Goal: Information Seeking & Learning: Check status

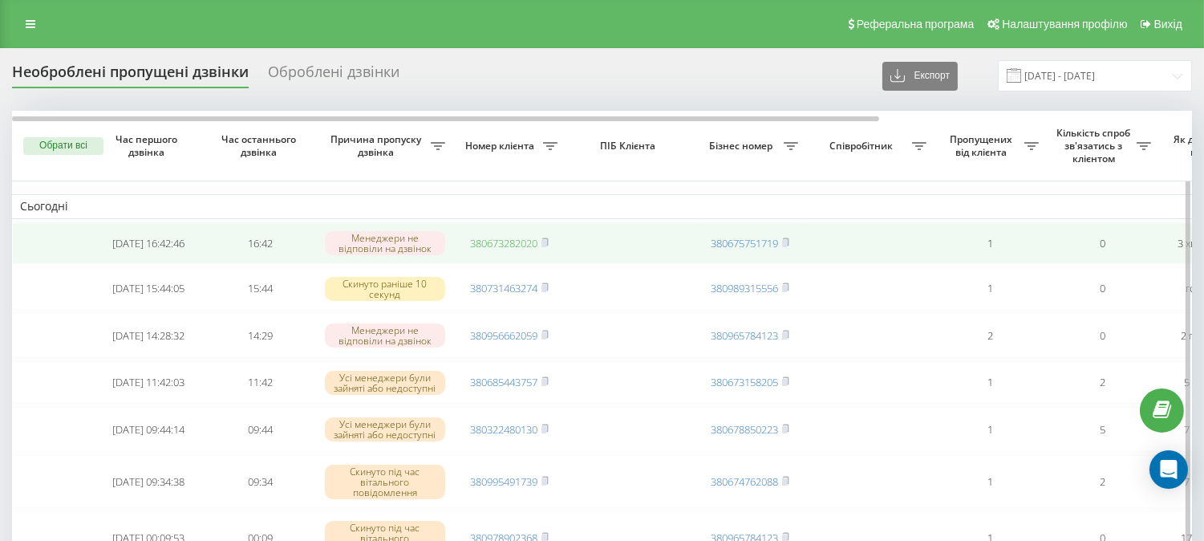
click at [494, 242] on link "380673282020" at bounding box center [503, 243] width 67 height 14
click at [513, 237] on link "380673282020" at bounding box center [503, 243] width 67 height 14
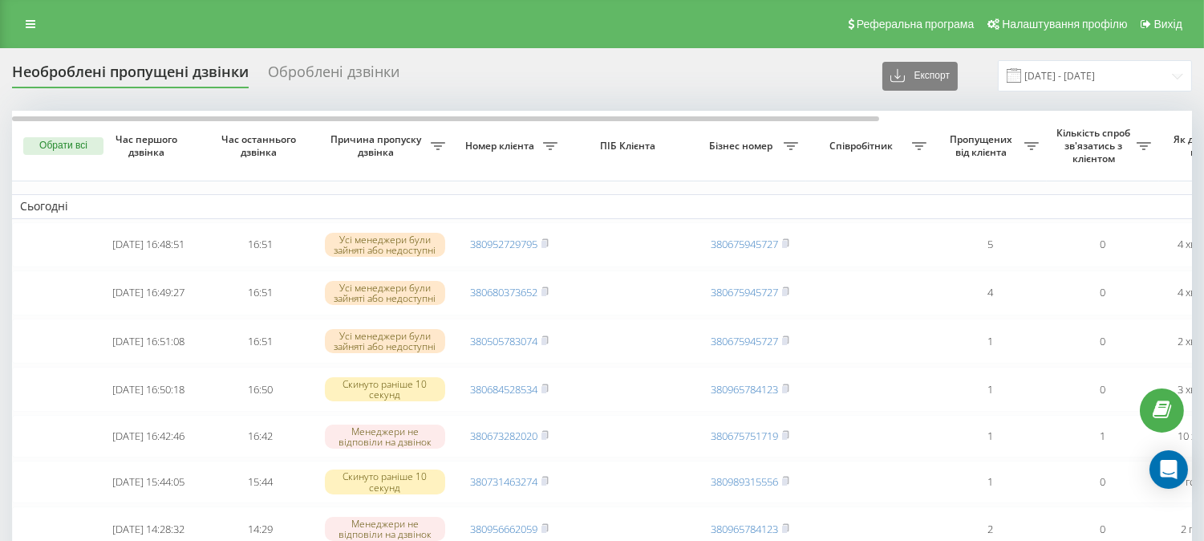
drag, startPoint x: 238, startPoint y: 28, endPoint x: 225, endPoint y: 16, distance: 17.6
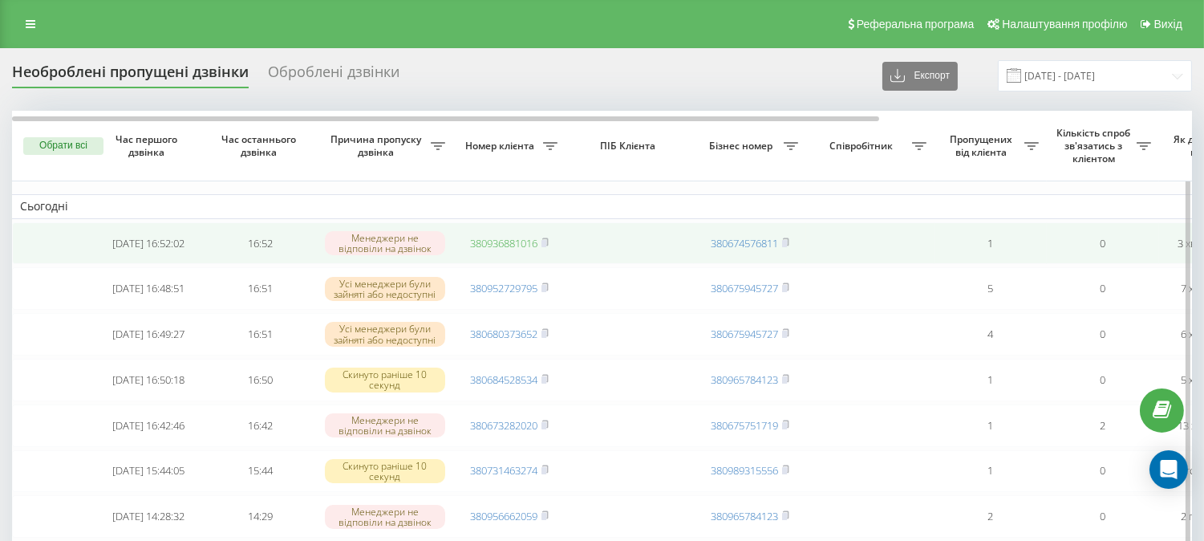
click at [513, 238] on link "380936881016" at bounding box center [503, 243] width 67 height 14
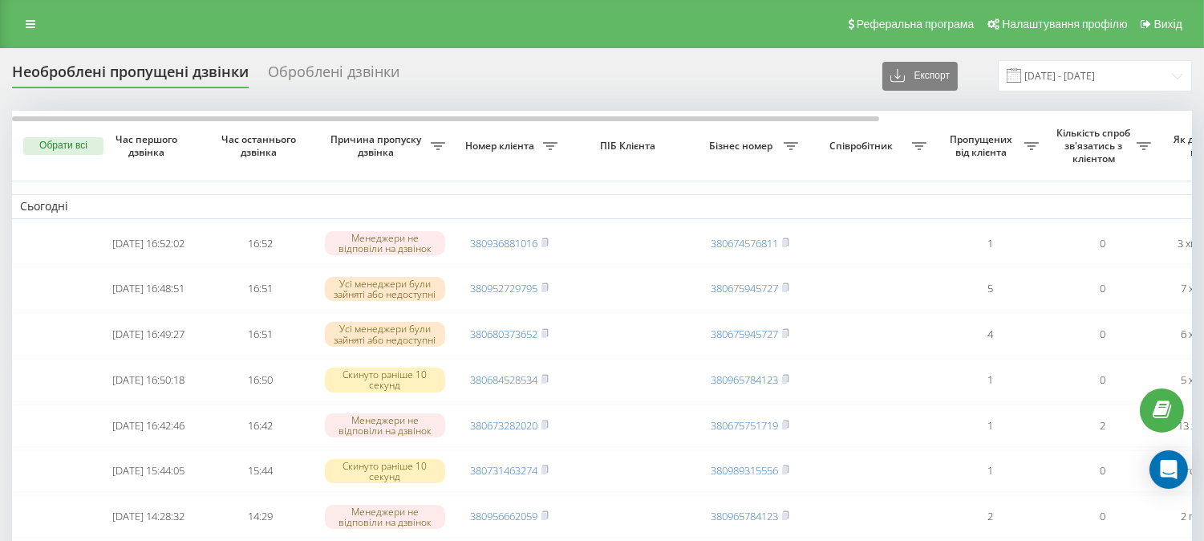
click at [711, 64] on div "Необроблені пропущені дзвінки Оброблені дзвінки Експорт .csv .xlsx 20.08.2025 -…" at bounding box center [602, 75] width 1180 height 31
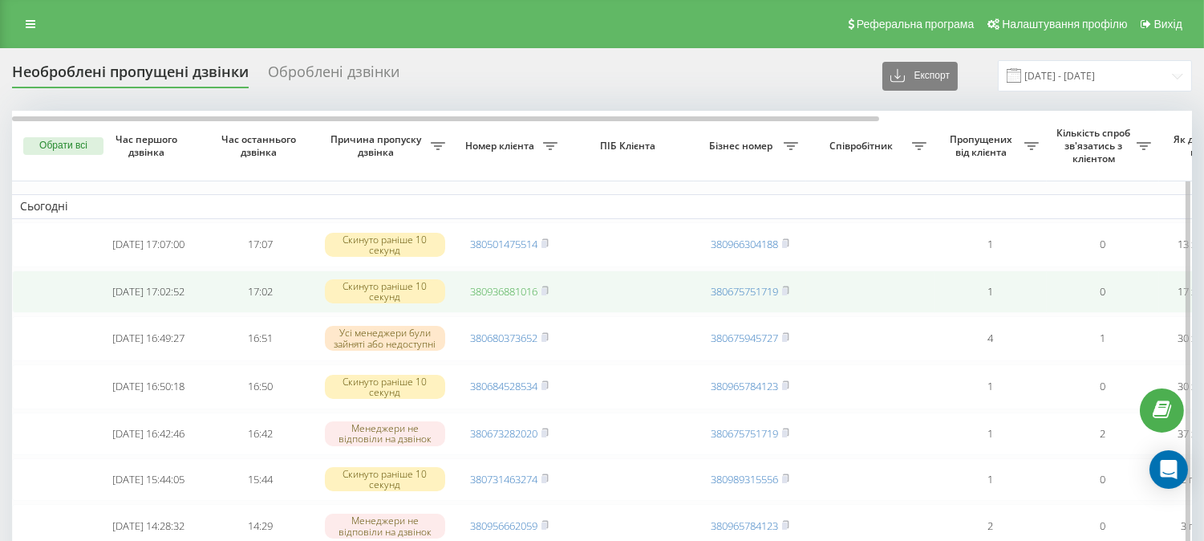
click at [506, 286] on link "380936881016" at bounding box center [503, 291] width 67 height 14
